Goal: Find specific page/section: Find specific page/section

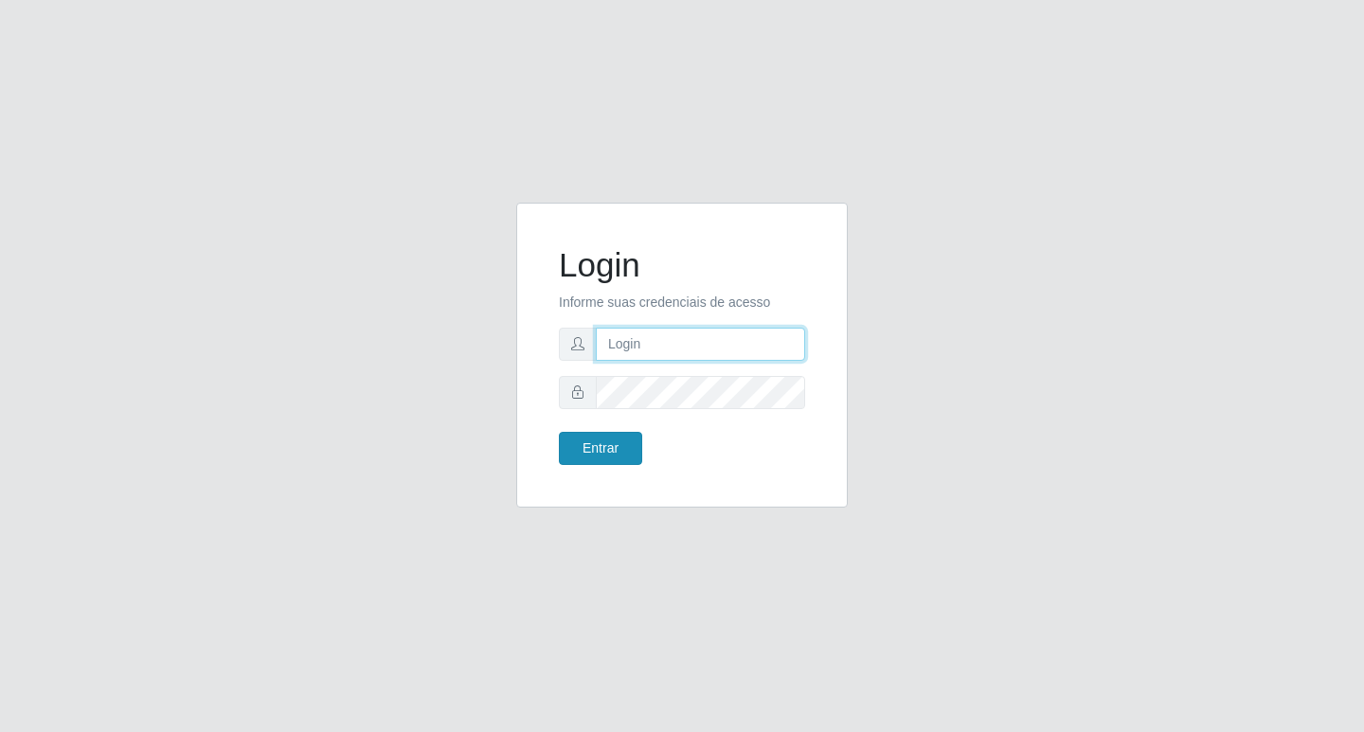
type input "rejane@bcruzarmas"
click at [603, 450] on button "Entrar" at bounding box center [600, 448] width 83 height 33
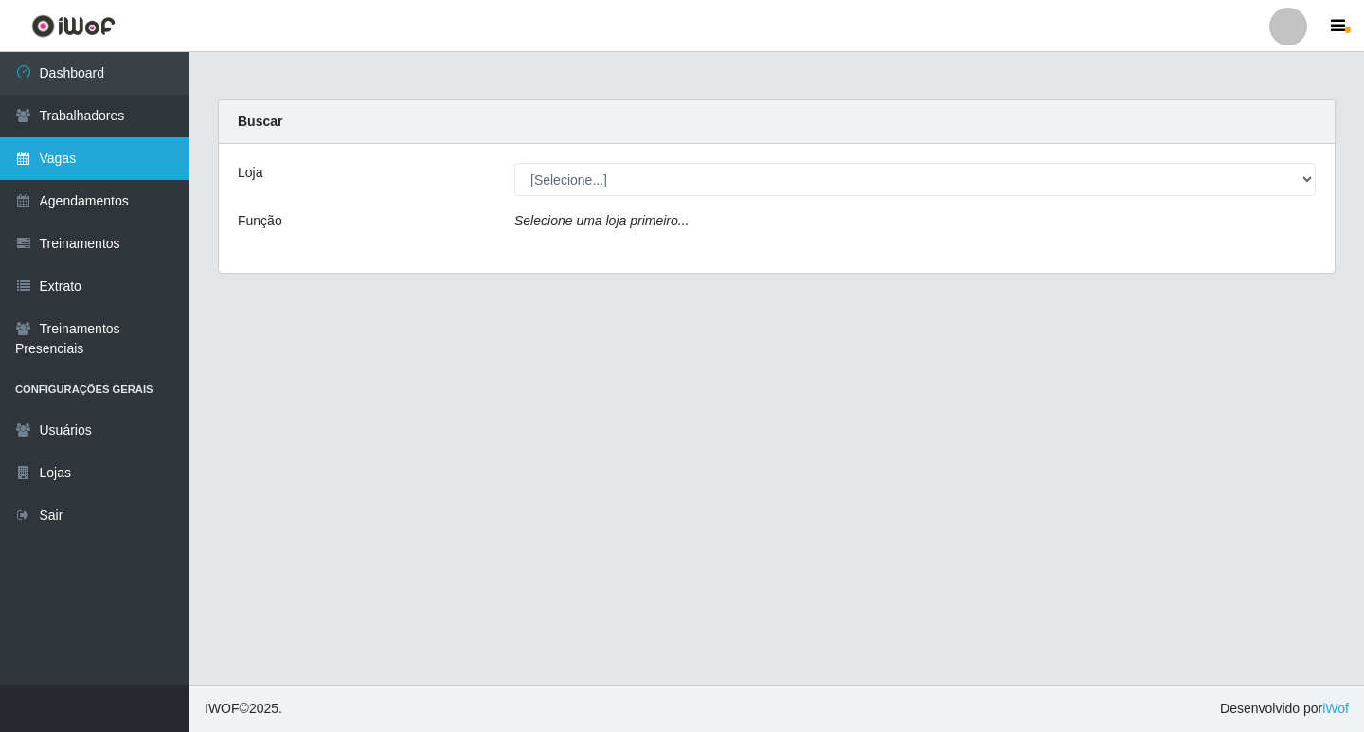
click at [63, 151] on link "Vagas" at bounding box center [94, 158] width 189 height 43
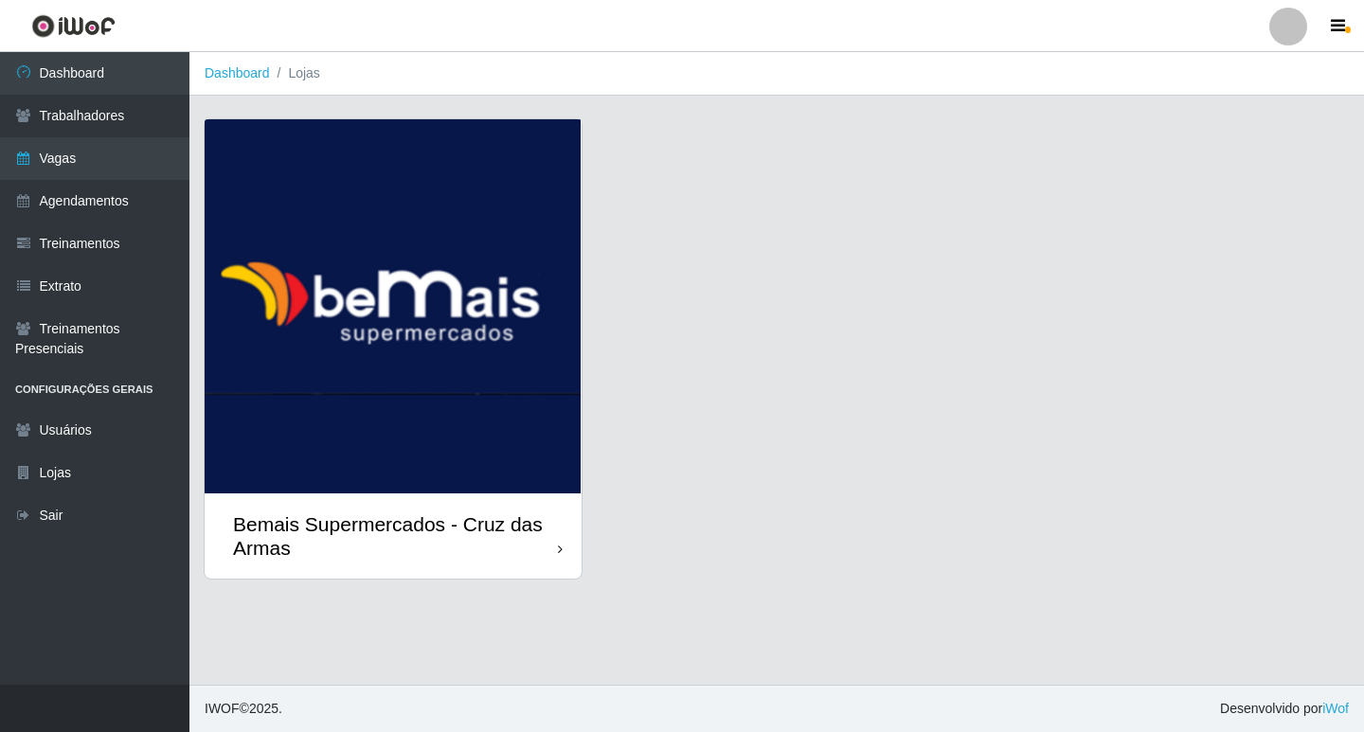
click at [399, 249] on img at bounding box center [393, 306] width 377 height 374
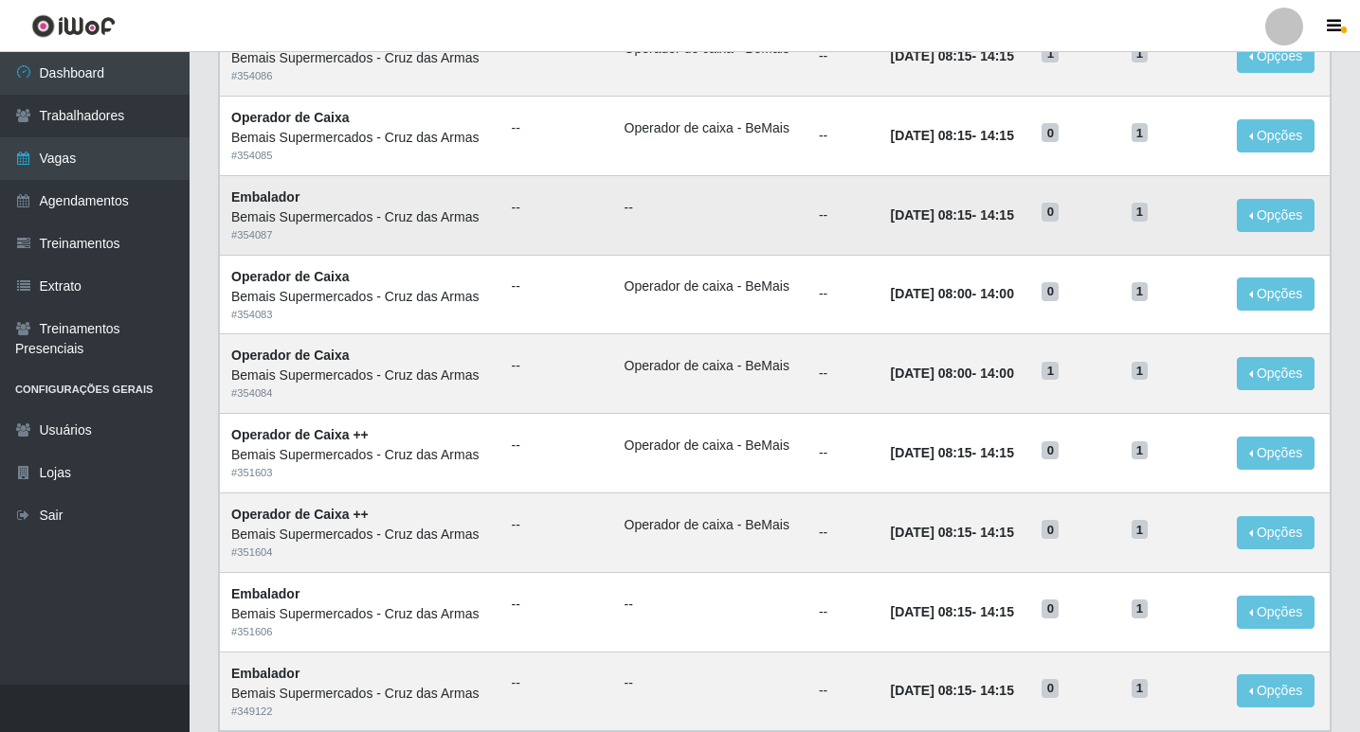
scroll to position [305, 0]
